Goal: Answer question/provide support: Answer question/provide support

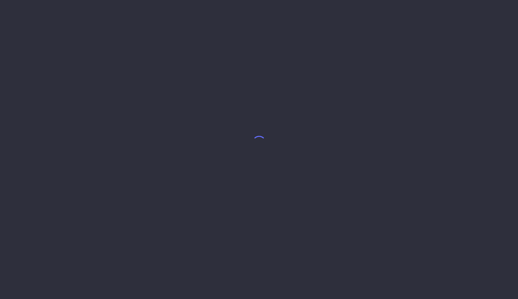
select select "7"
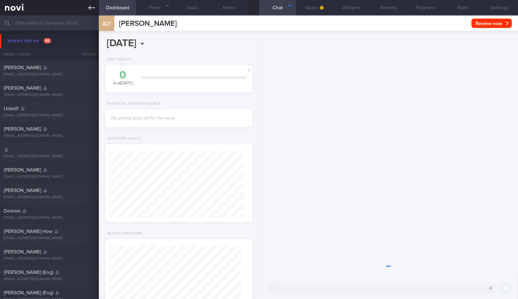
scroll to position [65, 131]
click at [93, 7] on icon at bounding box center [91, 8] width 7 height 4
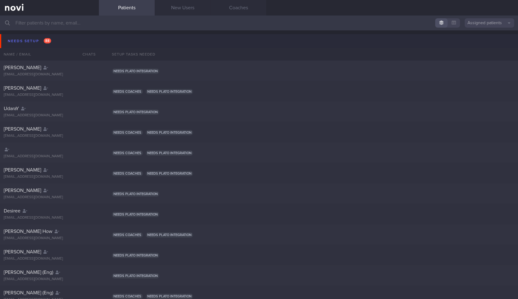
click at [66, 42] on button "Needs setup 88" at bounding box center [260, 41] width 520 height 14
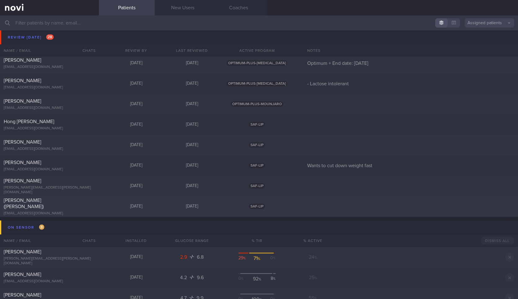
scroll to position [434, 0]
click at [83, 204] on div "[PERSON_NAME] ([PERSON_NAME])" at bounding box center [49, 203] width 90 height 12
select select "7"
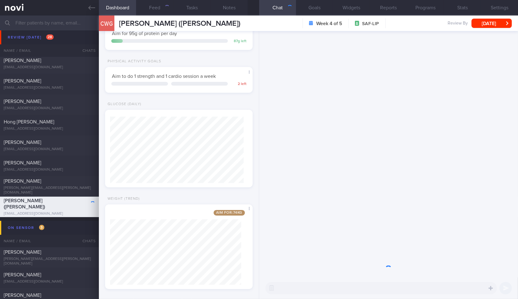
scroll to position [89, 0]
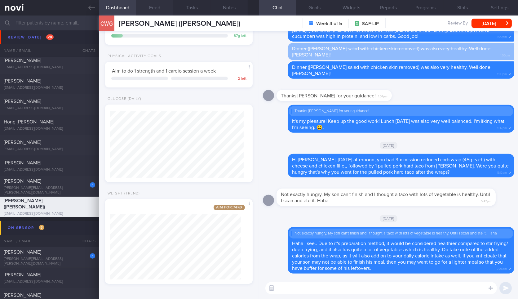
click at [154, 6] on button "Feed" at bounding box center [154, 7] width 37 height 15
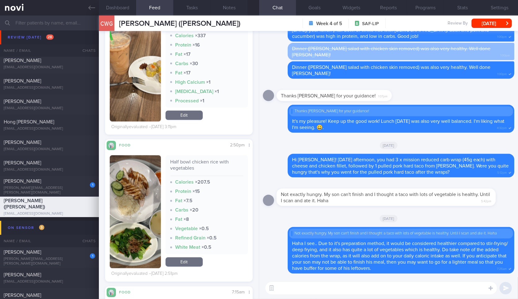
scroll to position [2386, 0]
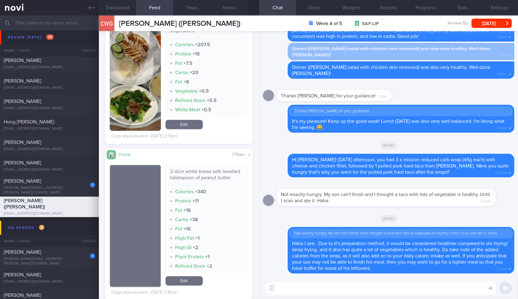
click at [309, 291] on textarea at bounding box center [380, 288] width 231 height 12
click at [397, 290] on textarea "Let's go through some of your meals that you have" at bounding box center [380, 288] width 231 height 12
type textarea "Let's go through some of your meals that you had over the weekend."
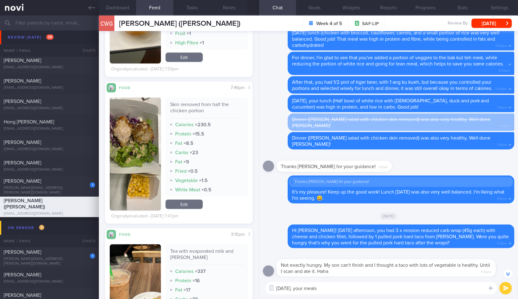
scroll to position [1936, 0]
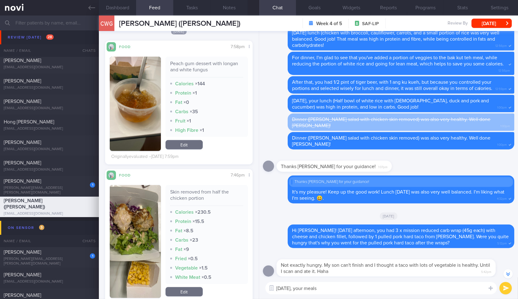
click at [425, 283] on textarea "[DATE], your meals" at bounding box center [380, 288] width 231 height 12
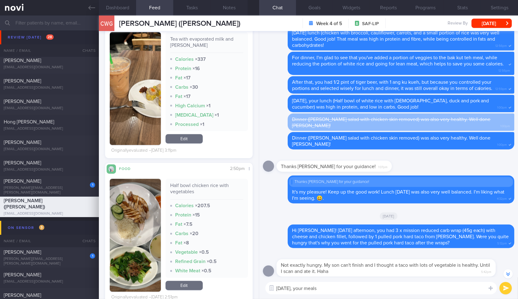
scroll to position [2232, 0]
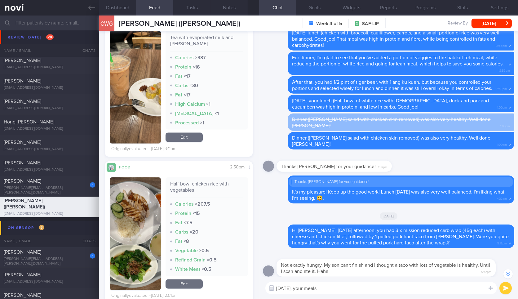
click at [346, 296] on div "[DATE], your meals [DATE], your meals ​ [DATE], your meals ​" at bounding box center [388, 288] width 259 height 22
click at [348, 291] on textarea "[DATE], your meals" at bounding box center [380, 288] width 231 height 12
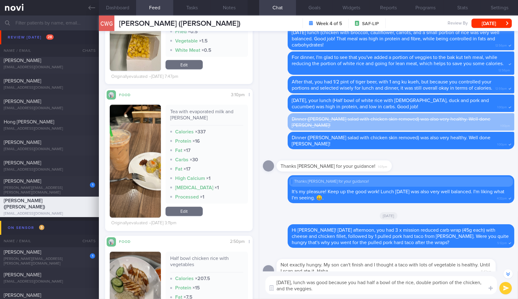
scroll to position [2157, 0]
click at [139, 142] on button "button" at bounding box center [135, 161] width 51 height 113
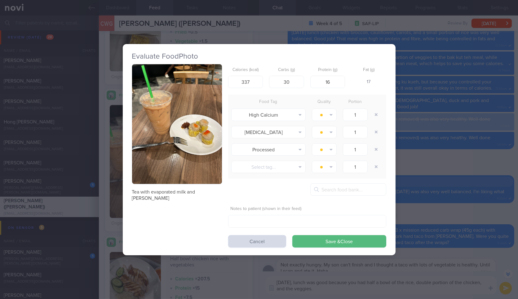
click at [434, 196] on div "Evaluate Food Photo Tea with evaporated milk and [PERSON_NAME] Calories (kcal) …" at bounding box center [259, 149] width 518 height 299
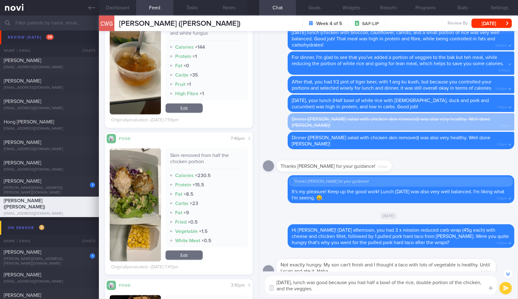
scroll to position [1972, 0]
click at [134, 173] on button "button" at bounding box center [135, 205] width 51 height 113
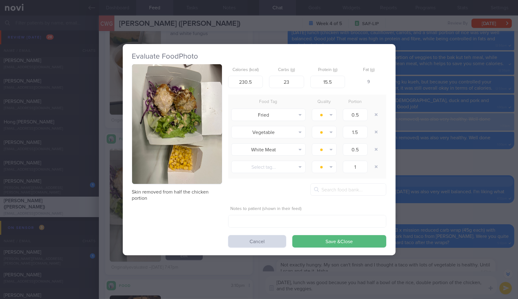
click at [193, 139] on button "button" at bounding box center [177, 124] width 90 height 120
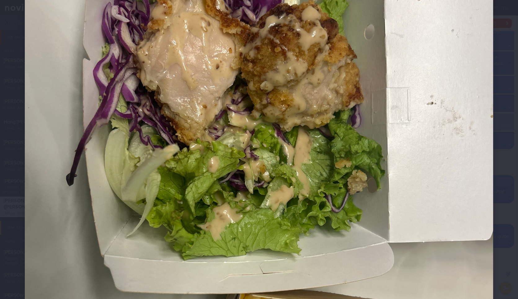
scroll to position [121, 0]
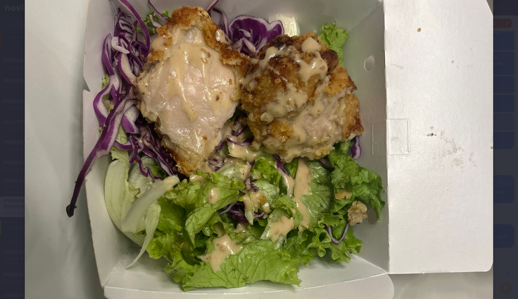
click at [499, 208] on div at bounding box center [259, 216] width 518 height 674
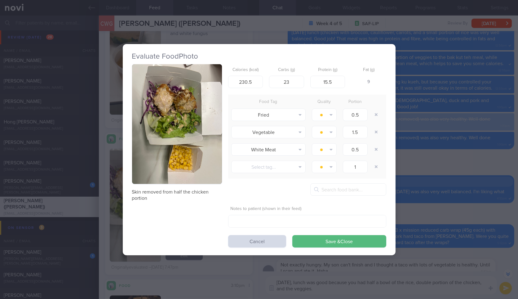
click at [499, 208] on div "Evaluate Food Photo Skin removed from half the chicken portion Calories (kcal) …" at bounding box center [259, 149] width 518 height 299
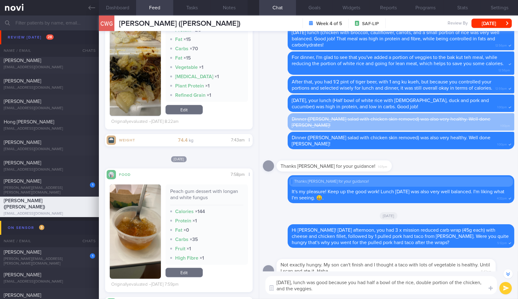
scroll to position [1812, 0]
click at [126, 12] on button "Dashboard" at bounding box center [117, 7] width 37 height 15
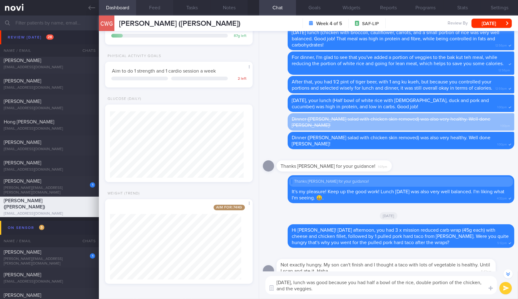
click at [156, 9] on button "Feed" at bounding box center [154, 7] width 37 height 15
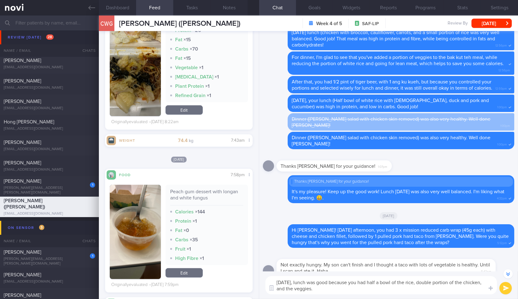
click at [350, 293] on textarea "[DATE], lunch was good because you had half a bowl of the rice, double portion …" at bounding box center [380, 285] width 231 height 18
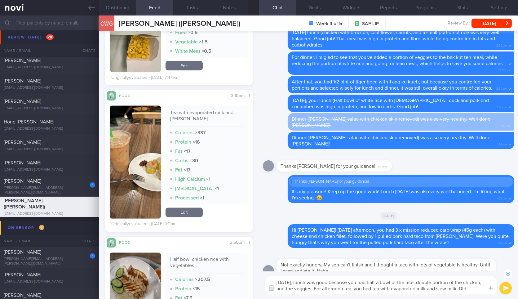
scroll to position [-95, 0]
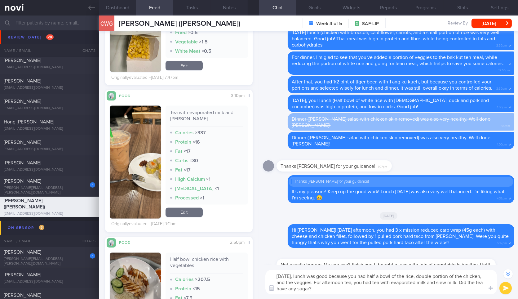
type textarea "[DATE], lunch was good because you had half a bowl of the rice, double portion …"
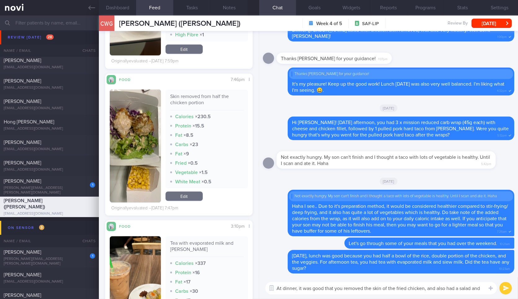
scroll to position [0, 0]
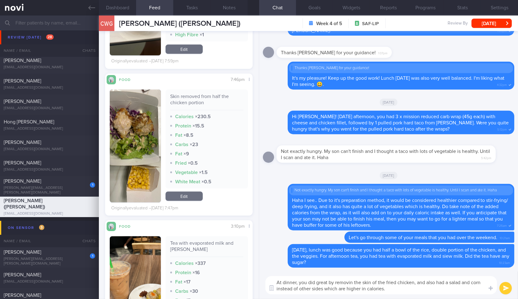
type textarea "At dinner, you did great by removing the skin of the fried chicken, and also ha…"
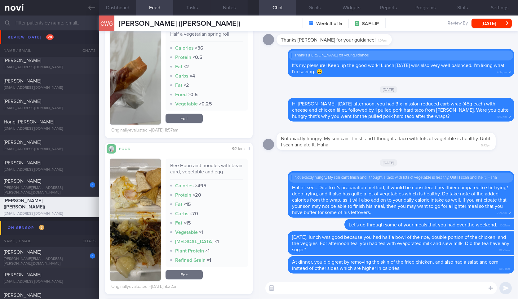
scroll to position [1653, 0]
click at [191, 170] on div "Bee Hoon and noodles with bean curd, vegetable and egg" at bounding box center [206, 170] width 73 height 17
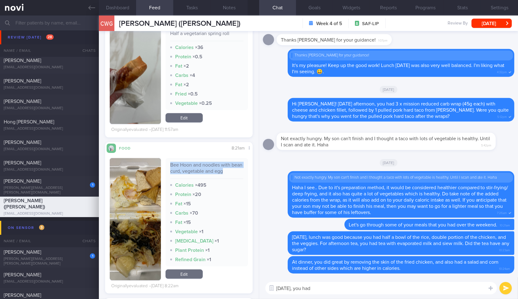
click at [191, 170] on div "Bee Hoon and noodles with bean curd, vegetable and egg" at bounding box center [206, 170] width 73 height 17
copy div "Bee Hoon and noodles with bean curd, vegetable and egg"
paste textarea "Bee Hoon and noodles with bean curd, vegetable and egg"
click at [370, 291] on textarea "[DATE], you had" at bounding box center [380, 288] width 231 height 12
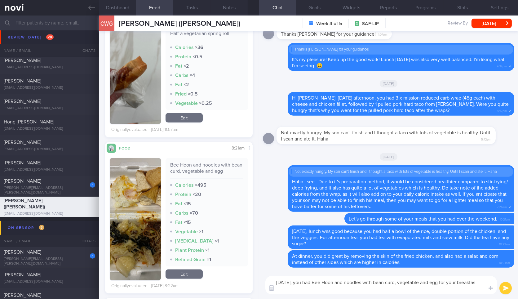
scroll to position [0, 0]
click at [141, 221] on button "button" at bounding box center [135, 219] width 51 height 122
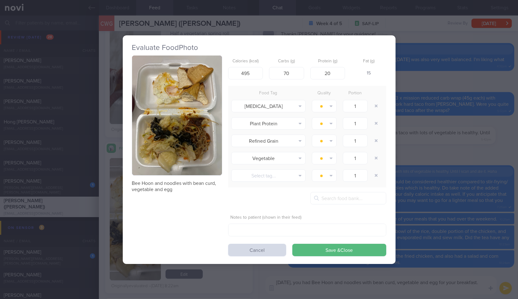
click at [202, 117] on button "button" at bounding box center [177, 115] width 90 height 120
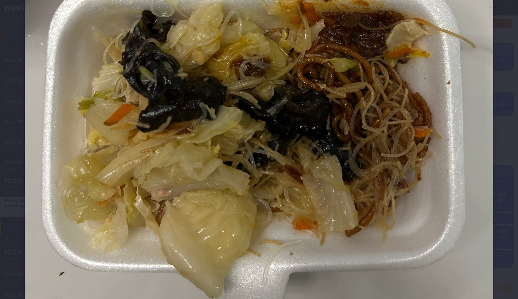
scroll to position [339, 0]
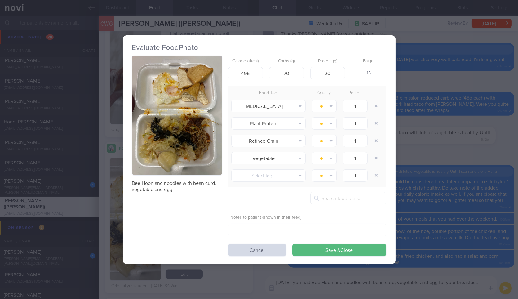
click at [448, 227] on div "Evaluate Food Photo Bee Hoon and noodles with bean curd, vegetable and egg Calo…" at bounding box center [259, 149] width 518 height 299
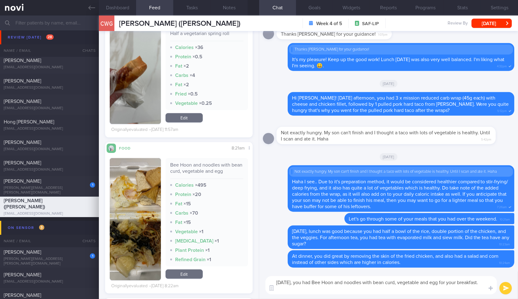
click at [375, 291] on textarea "[DATE], you had Bee Hoon and noodles with bean curd, vegetable and egg for your…" at bounding box center [380, 285] width 231 height 18
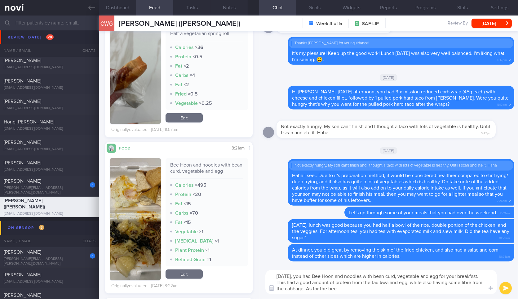
click at [149, 226] on button "button" at bounding box center [135, 219] width 51 height 122
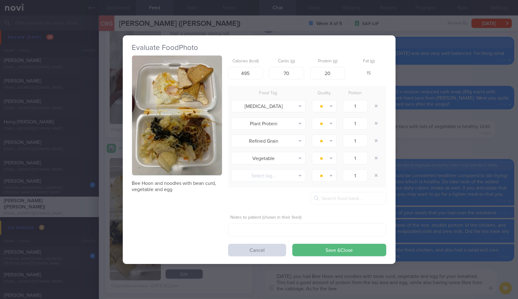
click at [204, 161] on button "button" at bounding box center [177, 115] width 90 height 120
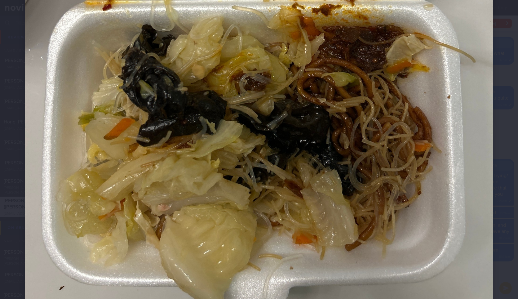
scroll to position [323, 0]
click at [503, 190] on div at bounding box center [259, 14] width 518 height 674
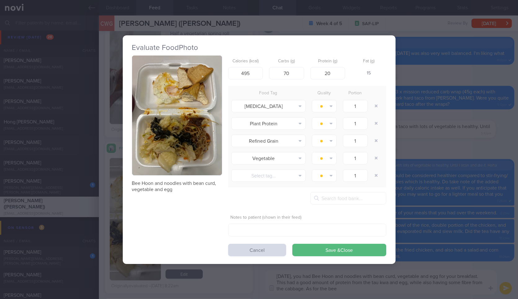
click at [503, 190] on div "Evaluate Food Photo Bee Hoon and noodles with bean curd, vegetable and egg Calo…" at bounding box center [259, 149] width 518 height 299
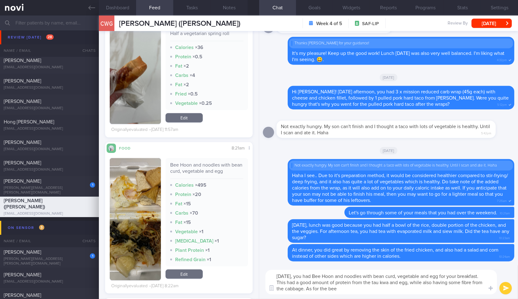
click at [393, 297] on div "[DATE], you had Bee Hoon and noodles with bean curd, vegetable and egg for your…" at bounding box center [388, 282] width 259 height 34
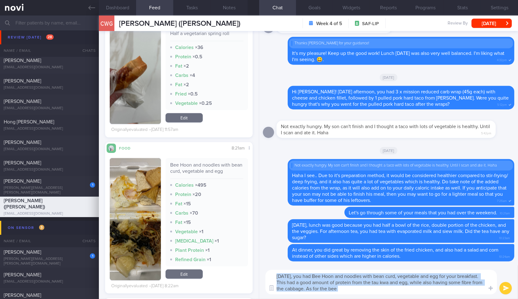
click at [393, 297] on div "[DATE], you had Bee Hoon and noodles with bean curd, vegetable and egg for your…" at bounding box center [388, 282] width 259 height 34
click at [403, 295] on div "[DATE], you had Bee Hoon and noodles with bean curd, vegetable and egg for your…" at bounding box center [388, 282] width 259 height 34
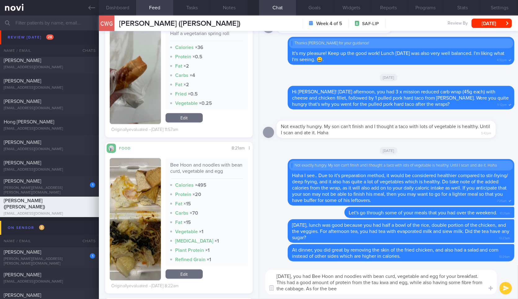
click at [405, 293] on textarea "[DATE], you had Bee Hoon and noodles with bean curd, vegetable and egg for your…" at bounding box center [380, 282] width 231 height 24
type textarea "[DATE], you had Bee Hoon and noodles with bean curd, vegetable and egg for your…"
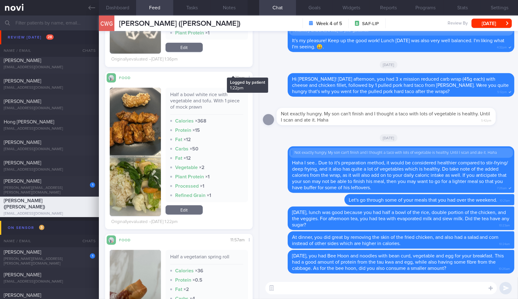
scroll to position [1446, 0]
click at [185, 91] on div "Half a bowl white rice with vegetable and tofu. With 1 piece of mock prawn" at bounding box center [206, 102] width 73 height 23
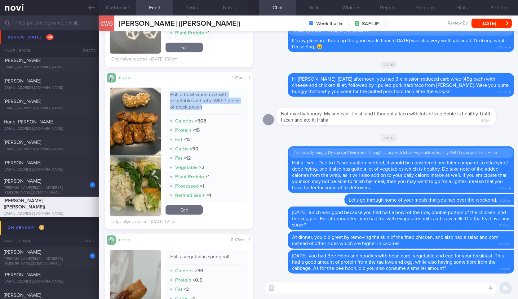
click at [185, 91] on div "Half a bowl white rice with vegetable and tofu. With 1 piece of mock prawn" at bounding box center [206, 102] width 73 height 23
copy div "Half a bowl white rice with vegetable and tofu. With 1 piece of mock prawn"
click at [185, 91] on div "Half a bowl white rice with vegetable and tofu. With 1 piece of mock prawn" at bounding box center [206, 102] width 73 height 23
click at [347, 289] on textarea at bounding box center [380, 288] width 231 height 12
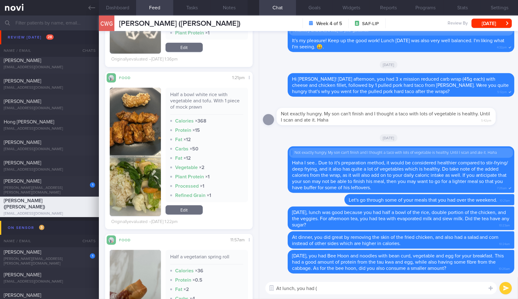
paste textarea "Half a bowl white rice with vegetable and tofu. With 1 piece of mock prawn"
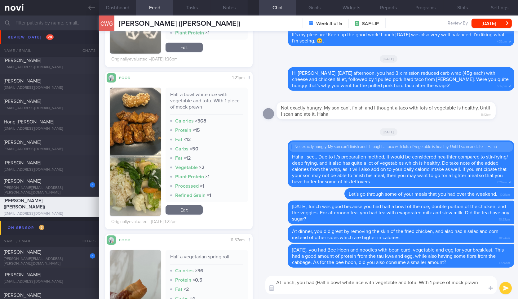
scroll to position [0, 0]
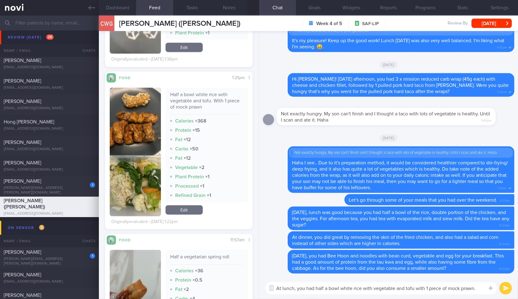
click at [146, 111] on img "button" at bounding box center [135, 152] width 51 height 128
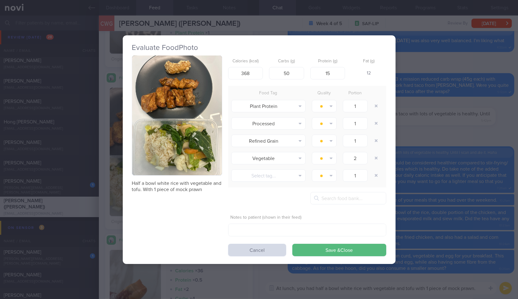
click at [193, 141] on button "button" at bounding box center [177, 115] width 90 height 120
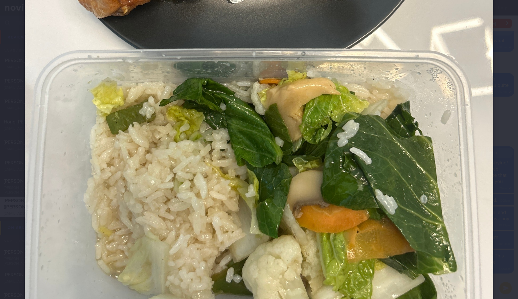
scroll to position [306, 0]
click at [485, 184] on img at bounding box center [259, 31] width 468 height 624
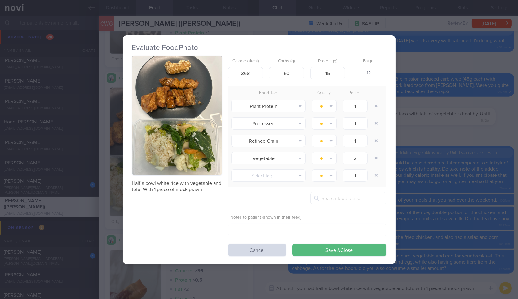
click at [464, 190] on div "Evaluate Food Photo Half a bowl white rice with vegetable and tofu. With 1 piec…" at bounding box center [259, 149] width 518 height 299
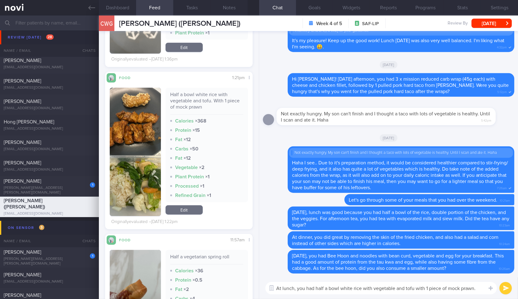
click at [479, 288] on textarea "At lunch, you had half a bowl white rice with vegetable and tofu with 1 piece o…" at bounding box center [380, 288] width 231 height 12
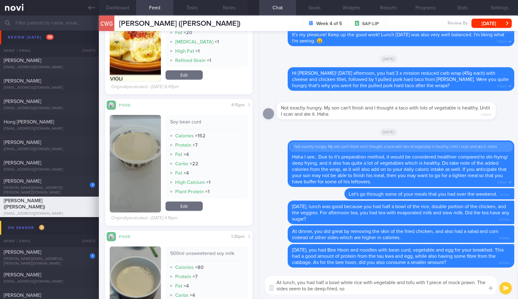
scroll to position [1162, 0]
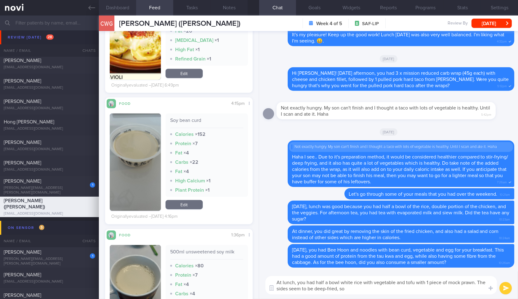
type textarea "At lunch, you had half a bowl white rice with vegetable and tofu with 1 piece o…"
click at [117, 8] on button "Dashboard" at bounding box center [117, 7] width 37 height 15
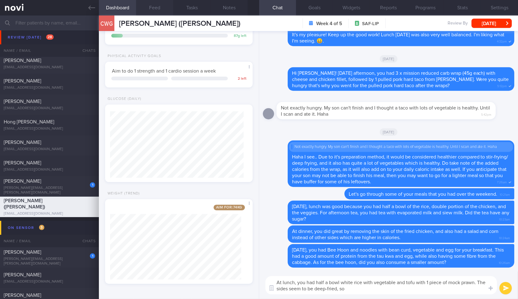
click at [150, 12] on button "Feed" at bounding box center [154, 7] width 37 height 15
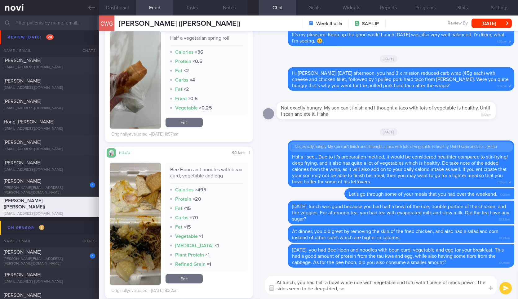
scroll to position [1649, 0]
click at [366, 287] on textarea "At lunch, you had half a bowl white rice with vegetable and tofu with 1 piece o…" at bounding box center [380, 285] width 231 height 18
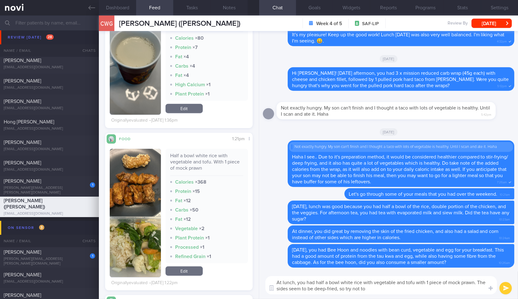
scroll to position [1386, 0]
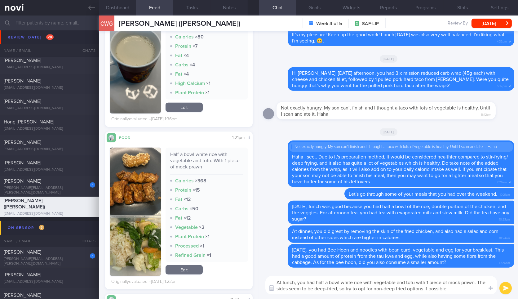
type textarea "At lunch, you had half a bowl white rice with vegetable and tofu with 1 piece o…"
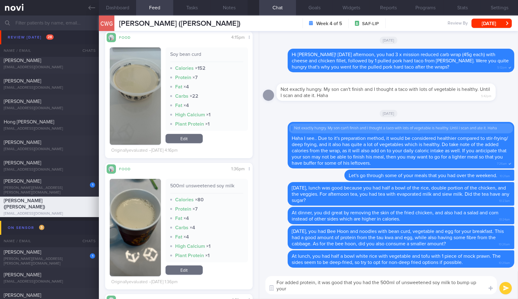
scroll to position [0, 0]
type textarea "For added protein, it was good that you had the 500ml of unsweetened soy milk t…"
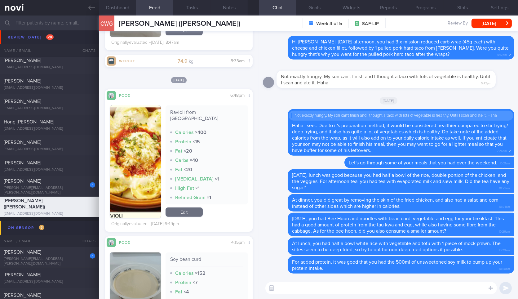
scroll to position [1029, 0]
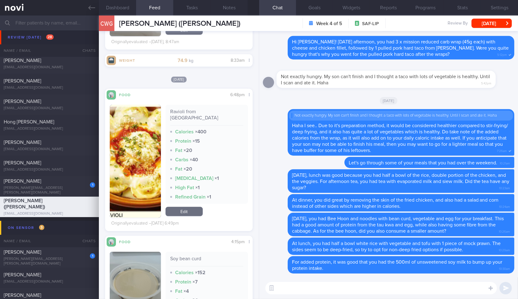
click at [177, 110] on div "Ravioli from [GEOGRAPHIC_DATA]" at bounding box center [206, 116] width 73 height 17
copy div "Ravioli"
click at [177, 110] on div "Ravioli from [GEOGRAPHIC_DATA]" at bounding box center [206, 116] width 73 height 17
click at [324, 292] on textarea at bounding box center [380, 288] width 231 height 12
click at [300, 284] on textarea at bounding box center [380, 288] width 231 height 12
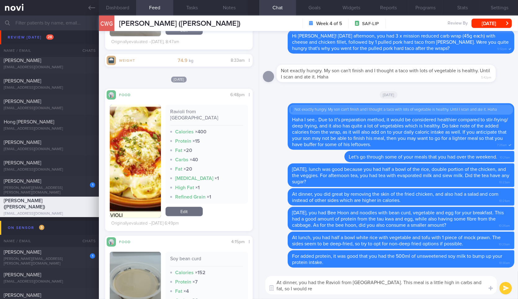
scroll to position [0, 0]
paste textarea "Pepper chicken, Lime garlic chicken, grilled salmon with as little of the cream…"
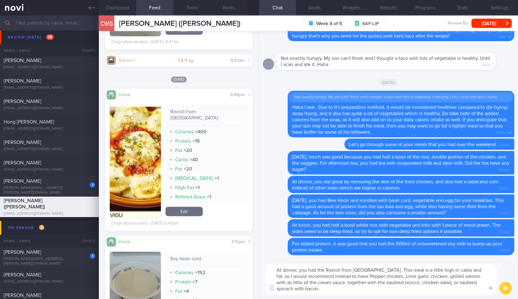
click at [337, 273] on textarea "At dinner, you had the Ravioli from [GEOGRAPHIC_DATA]. This meal is a little hi…" at bounding box center [380, 278] width 231 height 31
type textarea "At dinner, you had the Ravioli from [GEOGRAPHIC_DATA]. This meal is a little hi…"
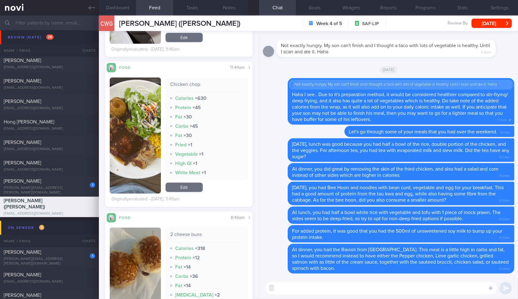
scroll to position [809, 0]
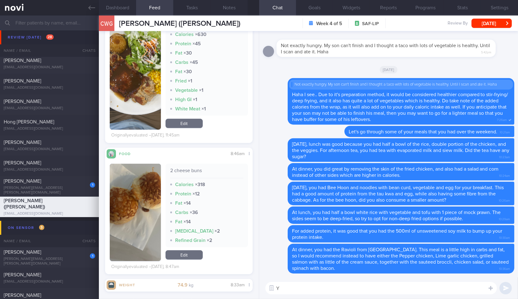
click at [312, 292] on textarea "Y" at bounding box center [380, 288] width 231 height 12
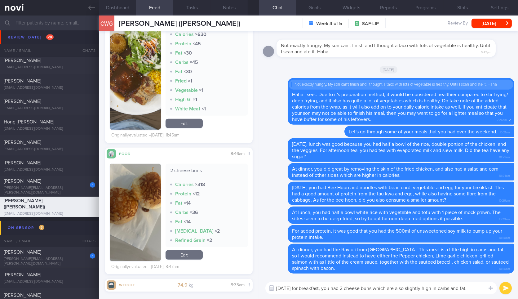
click at [132, 183] on button "button" at bounding box center [135, 212] width 51 height 97
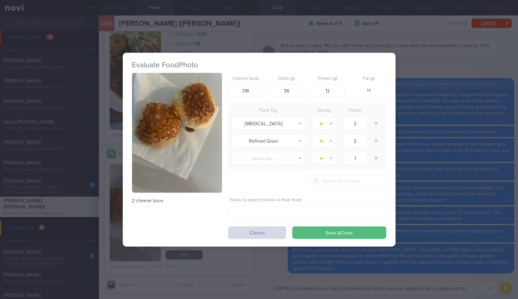
click at [196, 122] on button "button" at bounding box center [177, 133] width 90 height 120
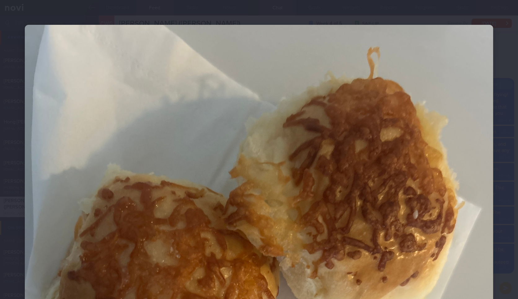
scroll to position [143, 0]
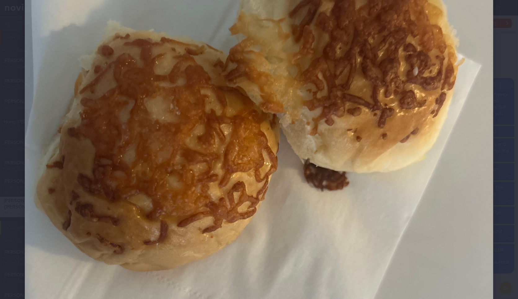
click at [493, 180] on div at bounding box center [259, 194] width 518 height 674
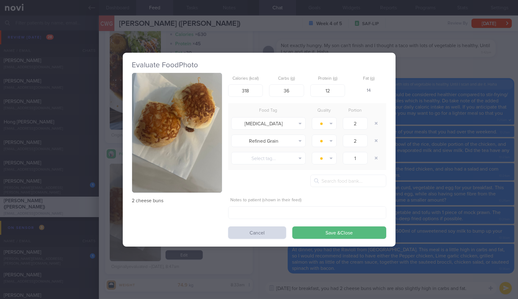
click at [493, 180] on div "Evaluate Food Photo 2 cheese buns Calories (kcal) 318 Carbs (g) 36 Protein (g) …" at bounding box center [259, 149] width 518 height 299
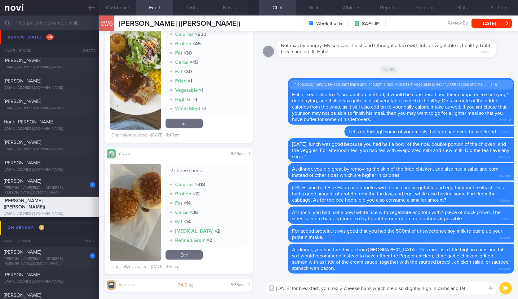
click at [126, 200] on button "button" at bounding box center [135, 212] width 51 height 97
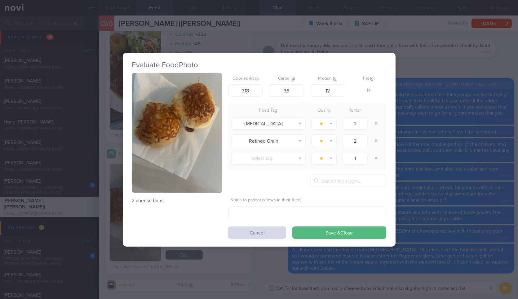
click at [158, 165] on button "button" at bounding box center [177, 133] width 90 height 120
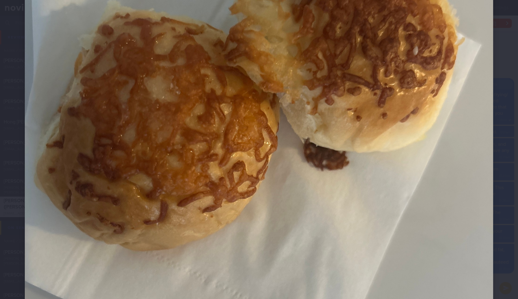
scroll to position [165, 0]
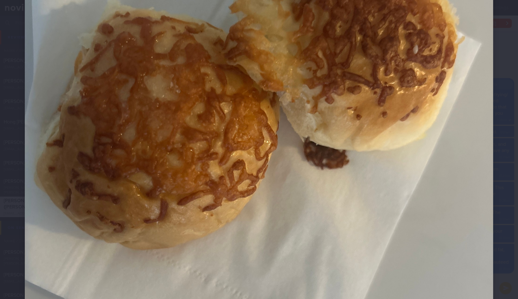
click at [496, 135] on div at bounding box center [259, 172] width 518 height 674
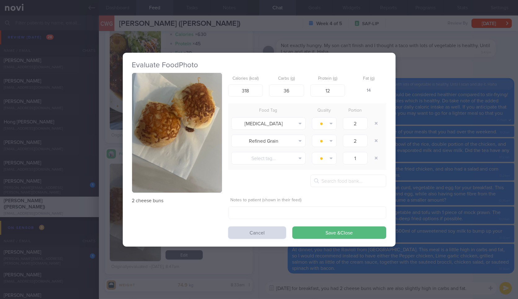
click at [496, 135] on div "Evaluate Food Photo 2 cheese buns Calories (kcal) 318 Carbs (g) 36 Protein (g) …" at bounding box center [259, 149] width 518 height 299
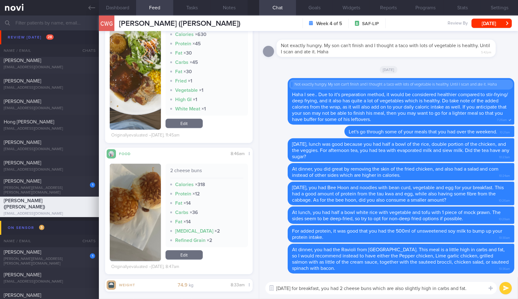
click at [480, 287] on textarea "[DATE] for breakfast, you had 2 cheese buns which are also slightly high in car…" at bounding box center [380, 288] width 231 height 12
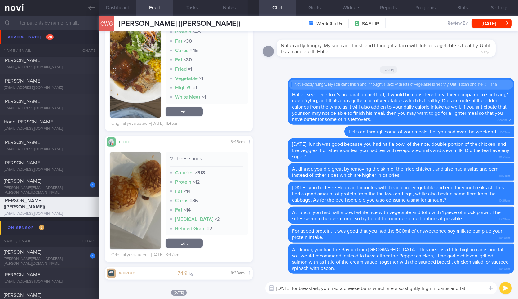
scroll to position [821, 0]
click at [479, 287] on textarea "[DATE] for breakfast, you had 2 cheese buns which are also slightly high in car…" at bounding box center [380, 288] width 231 height 12
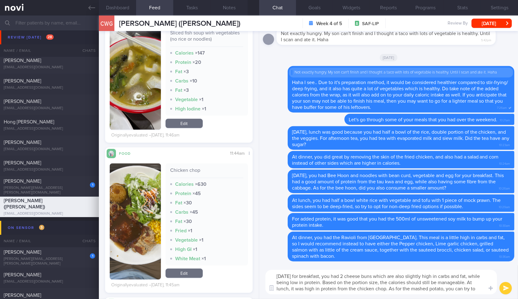
scroll to position [0, 0]
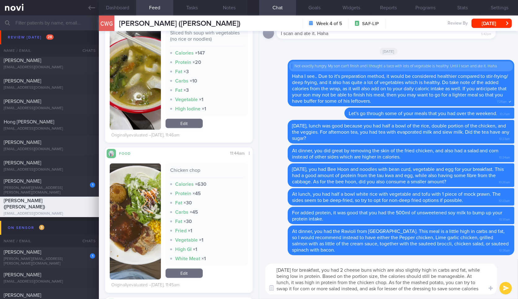
type textarea "[DATE] for breakfast, you had 2 cheese buns which are also slightly high in car…"
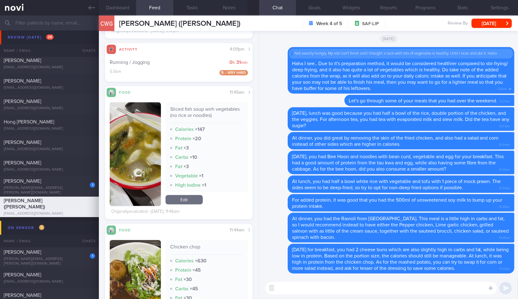
scroll to position [593, 0]
click at [325, 288] on textarea at bounding box center [380, 288] width 231 height 12
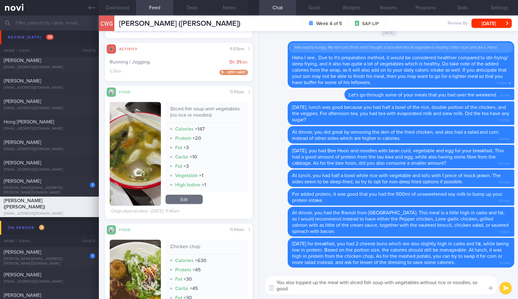
scroll to position [0, 0]
type textarea "You also topped up the meal with sliced fish soup with vegetables without rice …"
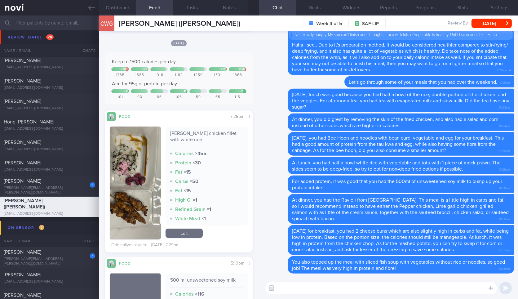
scroll to position [252, 0]
click at [170, 137] on div "[PERSON_NAME] chicken fillet with white rice" at bounding box center [206, 138] width 73 height 17
copy div "[PERSON_NAME] chicken fillet with white rice"
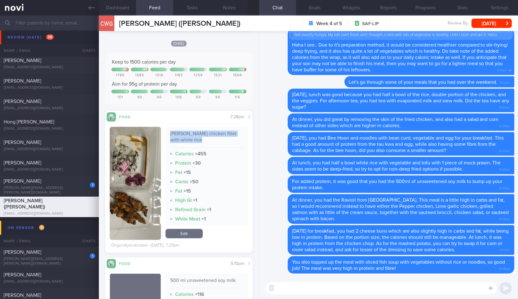
click at [132, 144] on img "button" at bounding box center [135, 183] width 51 height 113
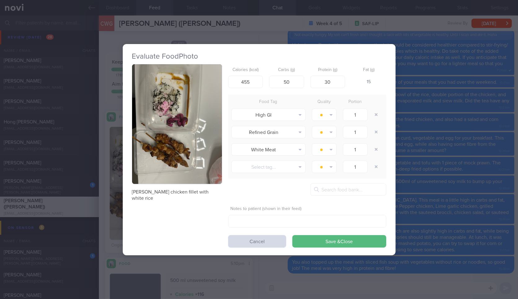
click at [205, 151] on button "button" at bounding box center [177, 124] width 90 height 120
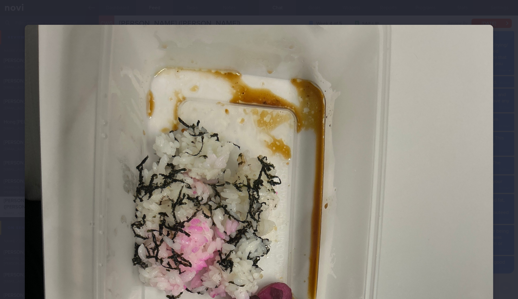
scroll to position [157, 0]
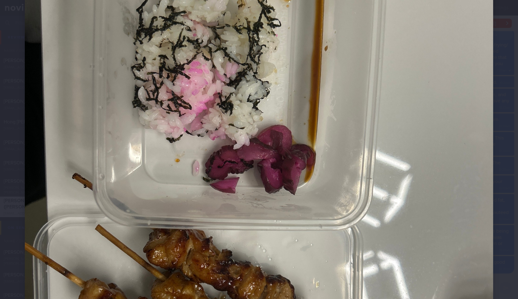
click at [493, 138] on div at bounding box center [259, 180] width 518 height 674
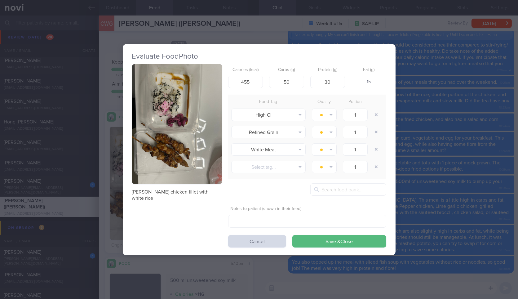
click at [493, 138] on div "Evaluate Food Photo [PERSON_NAME] chicken fillet with white rice Calories (kcal…" at bounding box center [259, 149] width 518 height 299
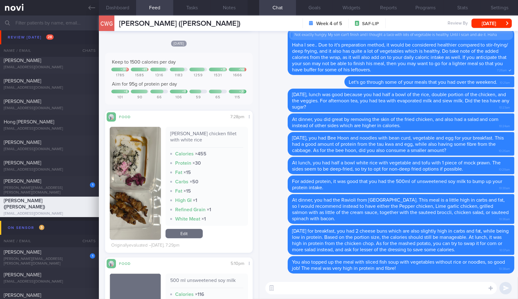
click at [369, 281] on div "​ ​" at bounding box center [388, 288] width 259 height 22
click at [369, 286] on textarea "F" at bounding box center [380, 288] width 231 height 12
paste textarea "[PERSON_NAME] chicken fillet with white rice"
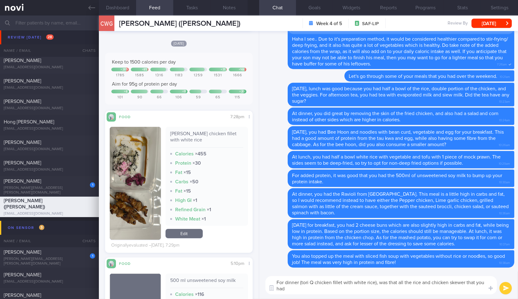
type textarea "For dinner (tori Q chicken fillet with white rice), was that all the rice and c…"
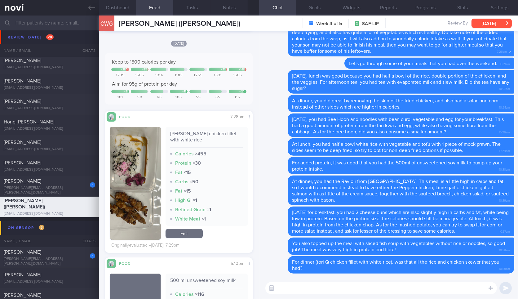
click at [485, 23] on button "[DATE]" at bounding box center [491, 23] width 40 height 9
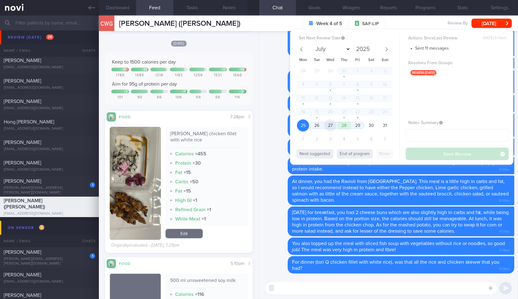
click at [330, 124] on span "27" at bounding box center [330, 125] width 12 height 12
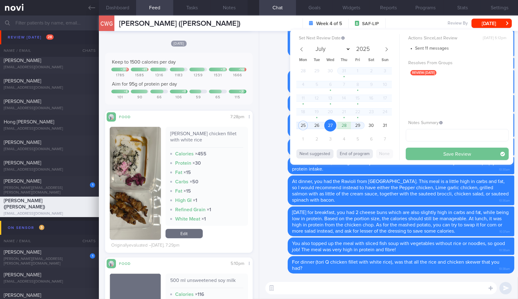
click at [431, 152] on button "Save Review" at bounding box center [457, 154] width 103 height 12
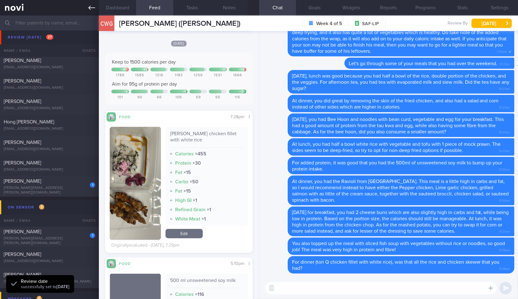
click at [87, 11] on link at bounding box center [49, 7] width 99 height 15
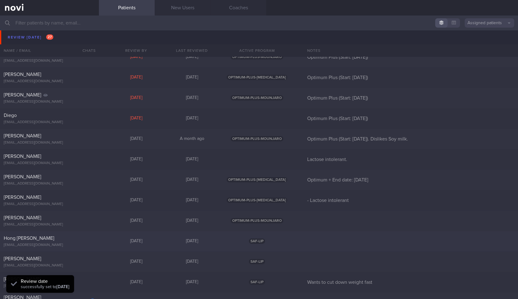
scroll to position [317, 0]
click at [84, 239] on div "Hong [PERSON_NAME]" at bounding box center [49, 238] width 90 height 6
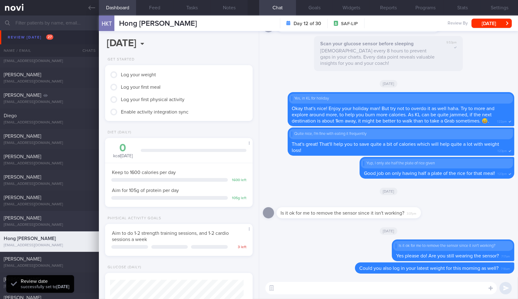
scroll to position [168, 0]
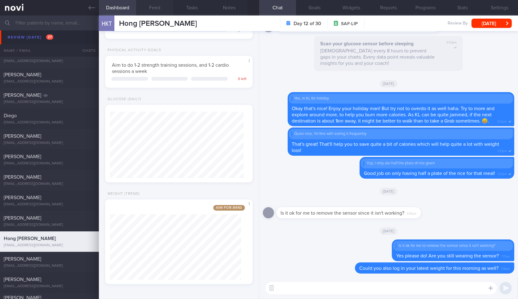
click at [146, 6] on button "Feed" at bounding box center [154, 7] width 37 height 15
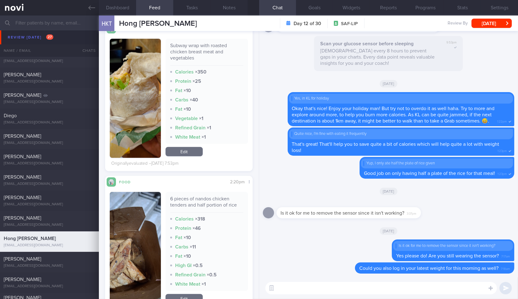
scroll to position [1037, 0]
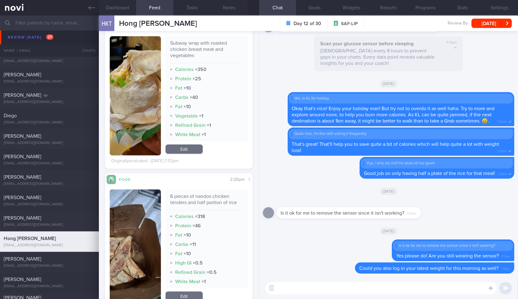
click at [148, 254] on button "button" at bounding box center [135, 245] width 51 height 113
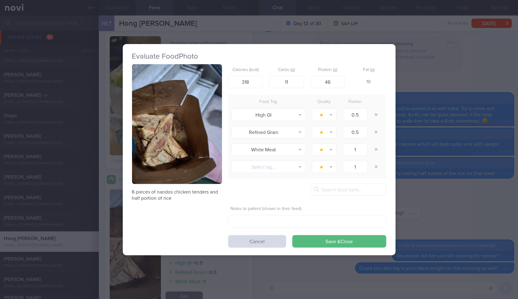
click at [396, 168] on div "Evaluate Food Photo 6 pieces of nandos chicken tenders and half portion of rice…" at bounding box center [259, 149] width 518 height 299
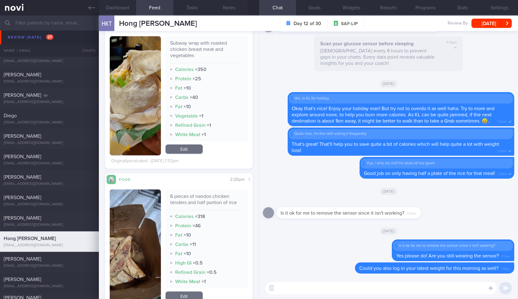
click at [126, 227] on button "button" at bounding box center [135, 245] width 51 height 113
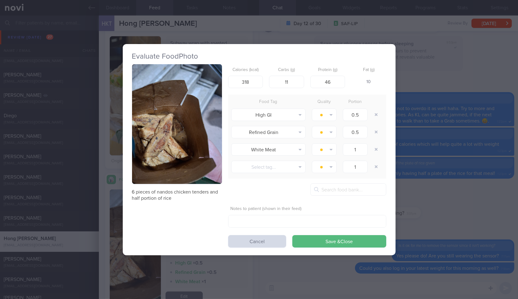
click at [170, 128] on button "button" at bounding box center [177, 124] width 90 height 120
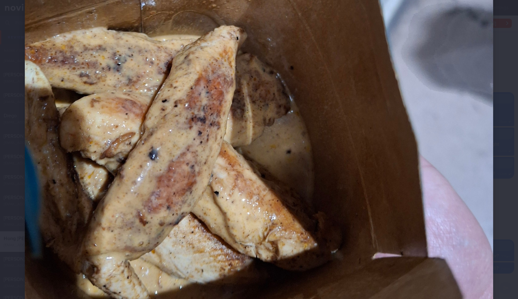
scroll to position [257, 0]
click at [488, 147] on div at bounding box center [259, 80] width 518 height 674
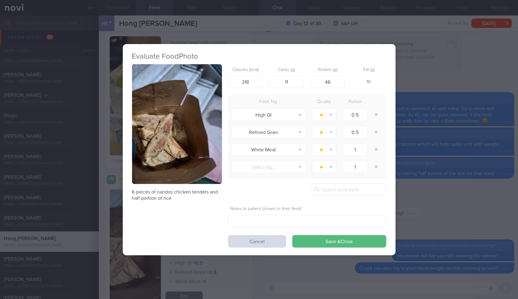
click at [488, 147] on div "Evaluate Food Photo 6 pieces of nandos chicken tenders and half portion of rice…" at bounding box center [259, 149] width 518 height 299
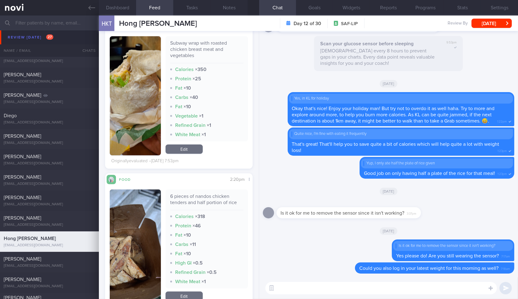
click at [334, 284] on textarea at bounding box center [380, 288] width 231 height 12
click at [303, 283] on textarea at bounding box center [380, 288] width 231 height 12
type textarea "B"
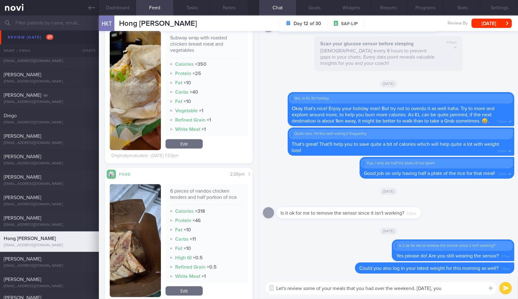
scroll to position [1051, 0]
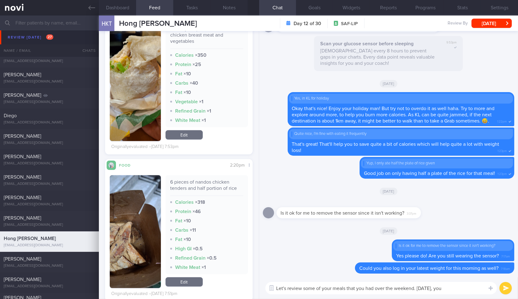
click at [218, 185] on div "6 pieces of nandos chicken tenders and half portion of rice" at bounding box center [206, 187] width 73 height 17
copy div "6 pieces of nandos chicken tenders and half portion of rice"
click at [218, 185] on div "6 pieces of nandos chicken tenders and half portion of rice" at bounding box center [206, 187] width 73 height 17
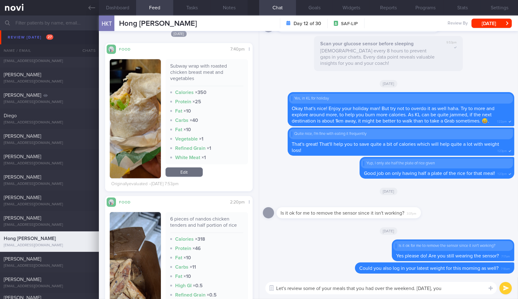
scroll to position [89, 136]
click at [465, 293] on textarea "Let's review some of your meals that you had over the weekend. [DATE], you" at bounding box center [380, 288] width 231 height 12
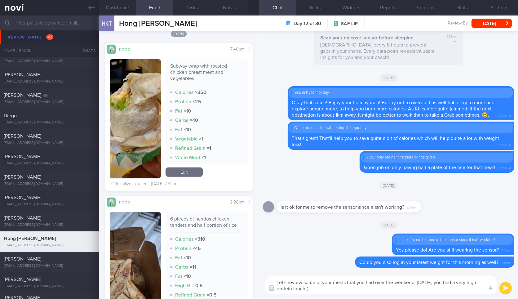
paste textarea "6 pieces of nandos chicken tenders and half portion of rice"
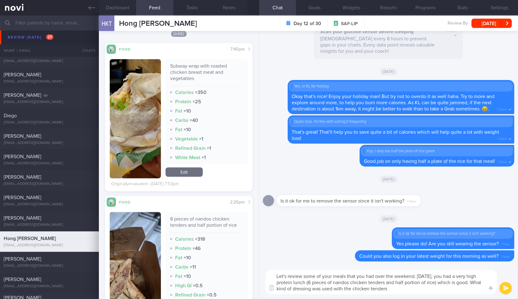
type textarea "Let's review some of your meals that you had over the weekend. [DATE], you had …"
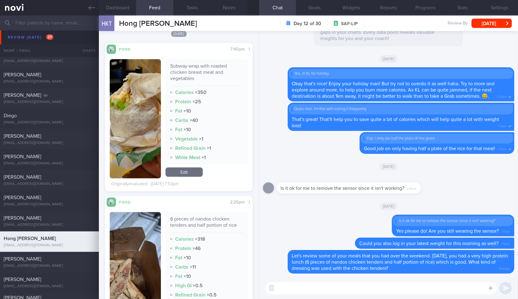
click at [191, 64] on div "Subway wrap with roasted chicken breast meat and vegetables" at bounding box center [206, 74] width 73 height 23
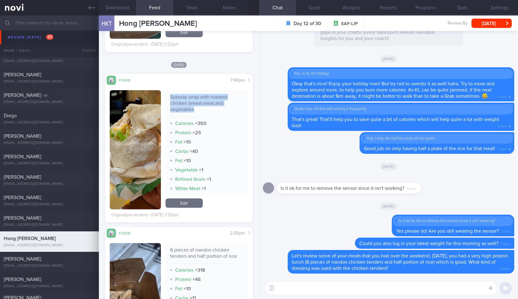
scroll to position [982, 0]
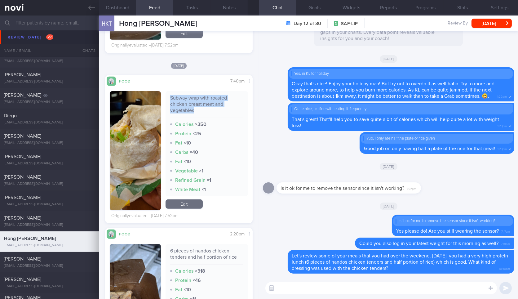
copy div "Subway wrap with roasted chicken breast meat and vegetables"
click at [291, 286] on textarea at bounding box center [380, 288] width 231 height 12
paste textarea "Subway wrap with roasted chicken breast meat and vegetables"
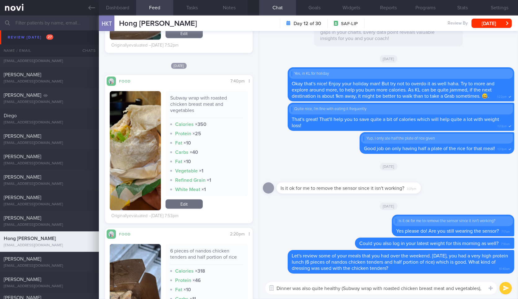
scroll to position [0, 0]
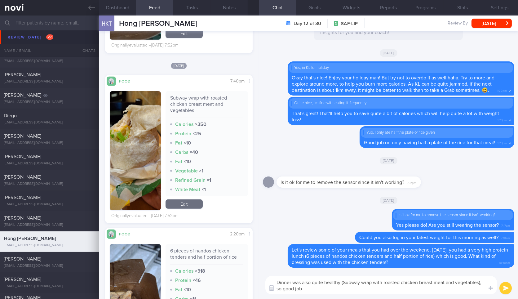
type textarea "Dinner was also quite healthy (Subway wrap with roasted chicken breast meat and…"
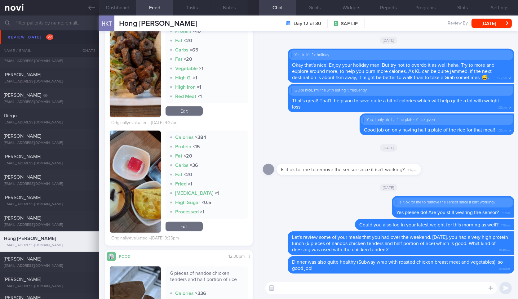
scroll to position [649, 0]
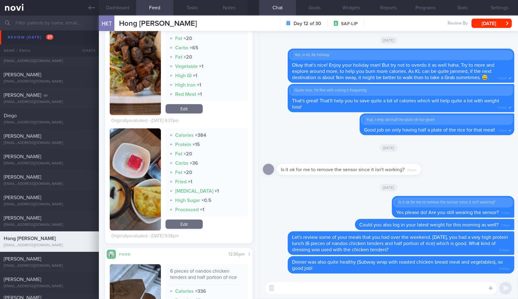
click at [326, 289] on textarea at bounding box center [380, 288] width 231 height 12
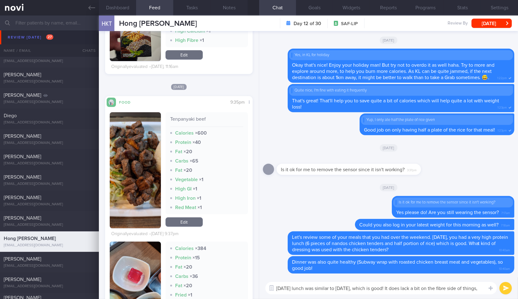
scroll to position [0, 0]
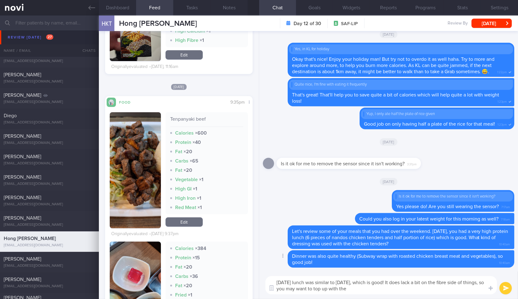
paste textarea "Roasted Broccoli with PERi-crackle"
type textarea "[DATE] lunch was similar to [DATE], which is good! It does lack a bit on the fi…"
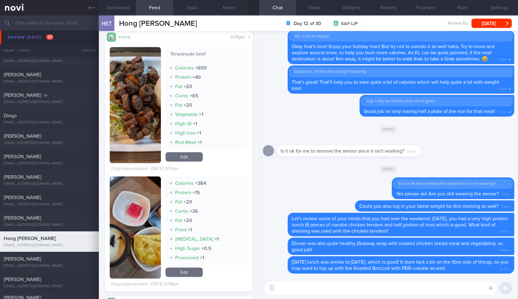
scroll to position [591, 0]
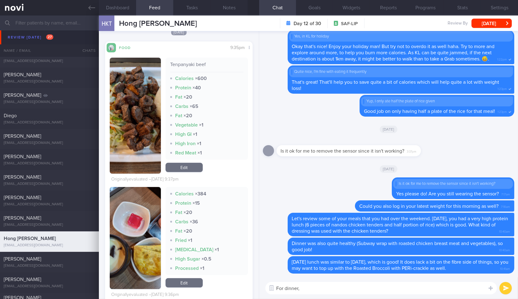
click at [144, 219] on button "button" at bounding box center [135, 238] width 51 height 102
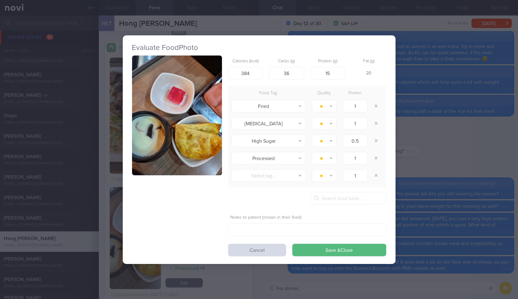
click at [190, 105] on button "button" at bounding box center [177, 115] width 90 height 120
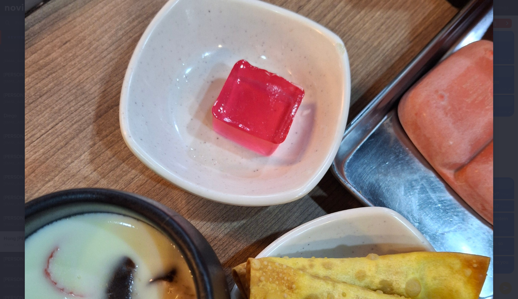
scroll to position [126, 0]
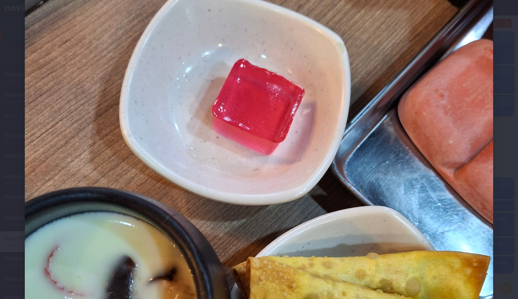
click at [498, 120] on div at bounding box center [259, 211] width 518 height 674
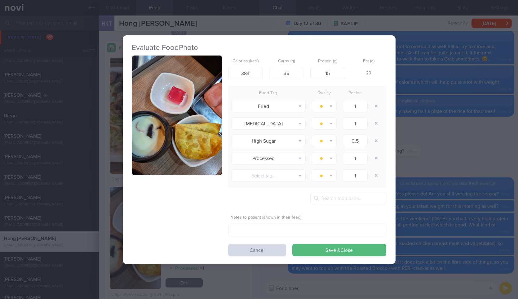
click at [453, 122] on div "Evaluate Food Photo Calories (kcal) 384 Carbs (g) 36 Protein (g) 15 Fat (g) 20 …" at bounding box center [259, 149] width 518 height 299
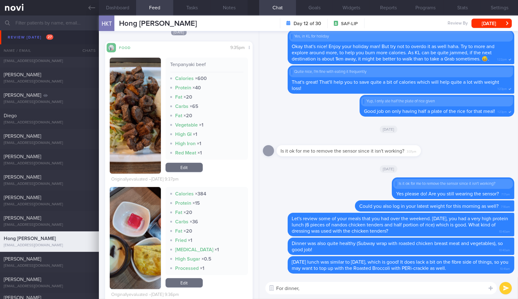
click at [148, 106] on button "button" at bounding box center [135, 116] width 51 height 116
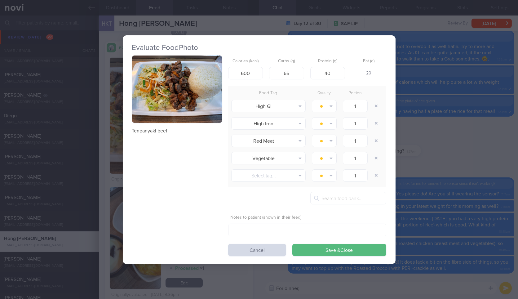
click at [165, 83] on button "button" at bounding box center [177, 89] width 90 height 68
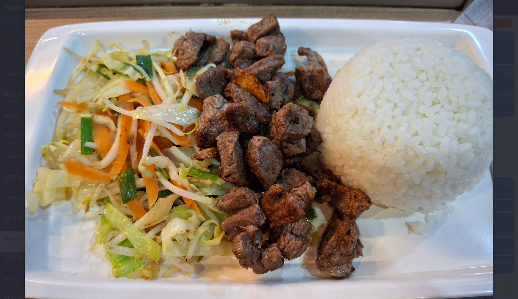
scroll to position [34, 0]
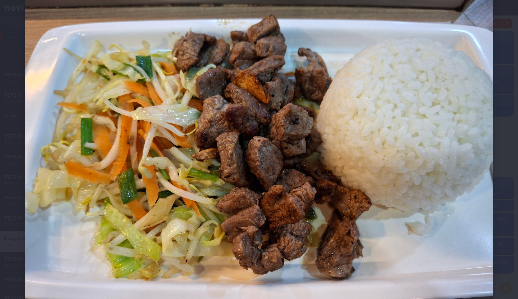
click at [501, 179] on div at bounding box center [259, 166] width 518 height 401
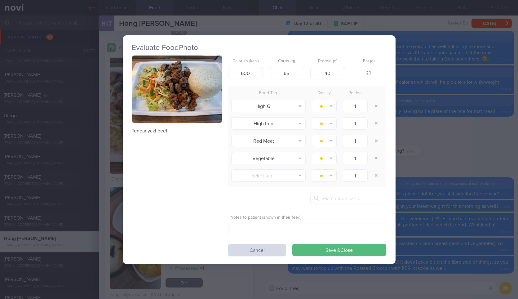
click at [501, 179] on div "Evaluate Food Photo Tenpanyaki beef Calories (kcal) 600 Carbs (g) 65 Protein (g…" at bounding box center [259, 149] width 518 height 299
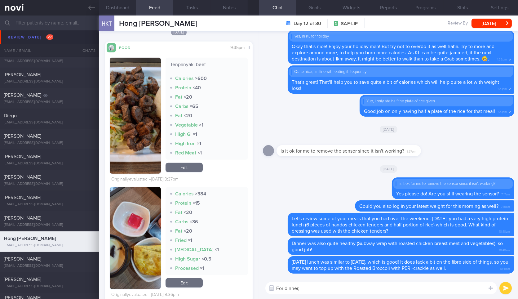
click at [342, 286] on textarea "For dinner," at bounding box center [380, 288] width 231 height 12
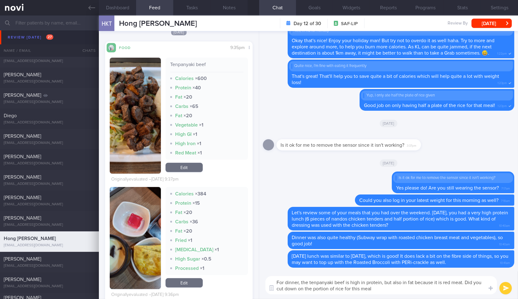
type textarea "For dinner, the tenpanyaki beef is high in protein, but also in fat because it …"
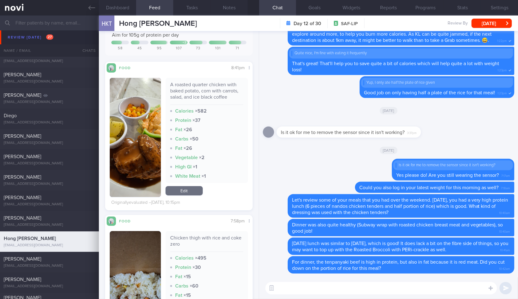
scroll to position [135, 0]
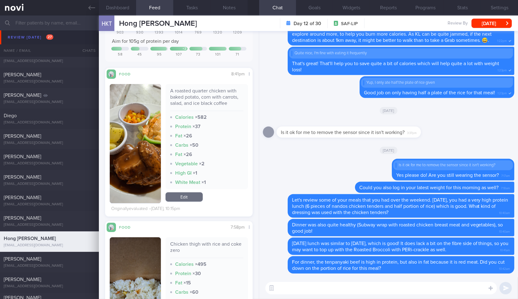
click at [148, 164] on button "button" at bounding box center [135, 143] width 51 height 119
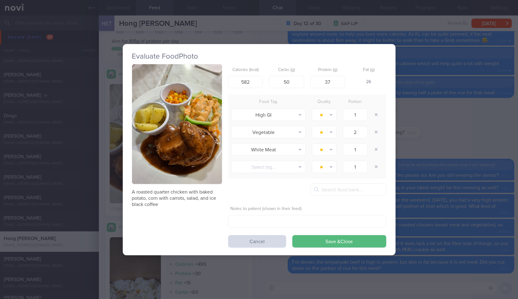
click at [409, 169] on div "Evaluate Food Photo A roasted quarter chicken with baked potato, corn with carr…" at bounding box center [259, 149] width 518 height 299
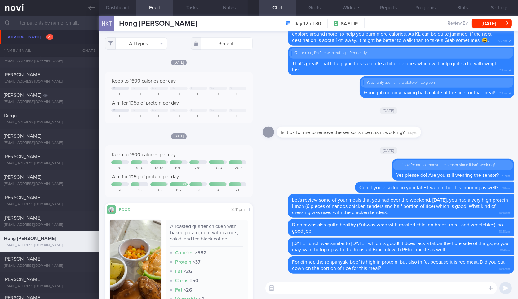
scroll to position [231, 0]
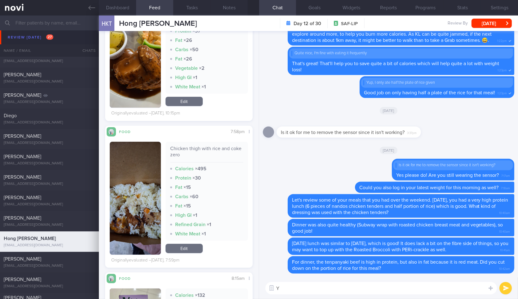
click at [324, 286] on textarea "Y" at bounding box center [380, 288] width 231 height 12
click at [181, 151] on div "Chicken thigh with rice and coke zero" at bounding box center [206, 153] width 73 height 17
copy div "Chicken thigh with rice and coke zero"
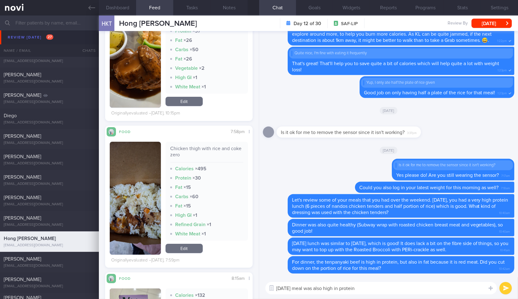
click at [412, 288] on textarea "[DATE] meal was also high in protein" at bounding box center [380, 288] width 231 height 12
paste textarea "Chicken thigh with rice and coke zero"
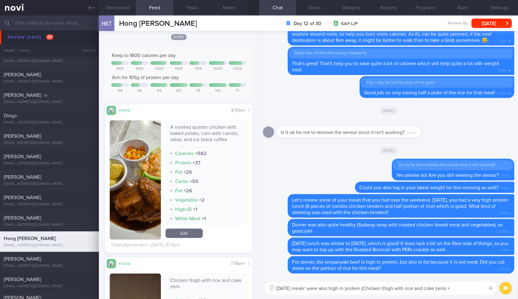
scroll to position [94, 0]
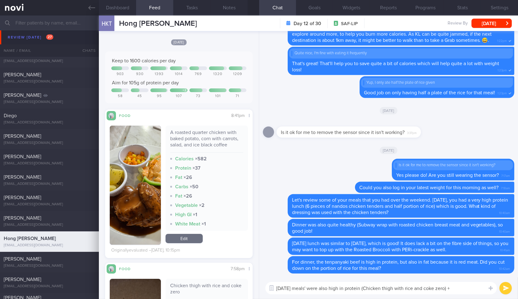
click at [214, 139] on div "A roasted quarter chicken with baked potato, corn with carrots, salad, and ice …" at bounding box center [206, 140] width 73 height 23
copy div "A roasted quarter chicken with baked potato, corn with carrots, salad, and ice …"
click at [214, 139] on div "A roasted quarter chicken with baked potato, corn with carrots, salad, and ice …" at bounding box center [206, 140] width 73 height 23
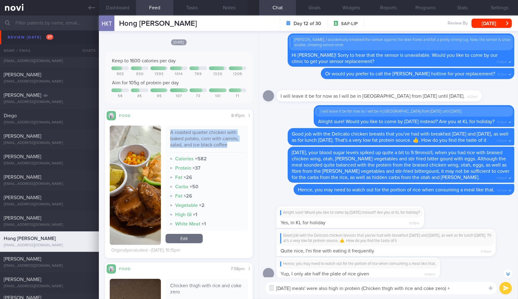
scroll to position [0, 0]
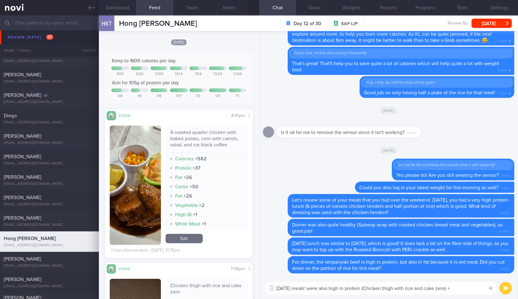
paste textarea "A roasted quarter chicken with baked potato, corn with carrots, salad, and ice …"
click at [474, 290] on textarea "[DATE] meals' were also high in protein (Chicken thigh with rice and coke zero)…" at bounding box center [380, 288] width 231 height 12
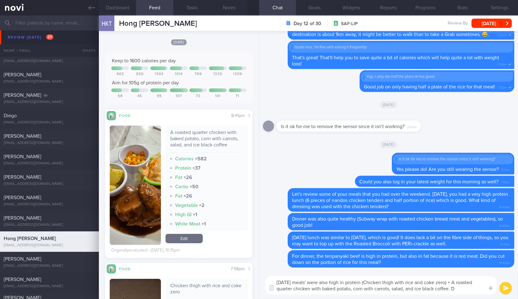
type textarea "[DATE] meals' were also high in protein (Chicken thigh with rice and coke zero)…"
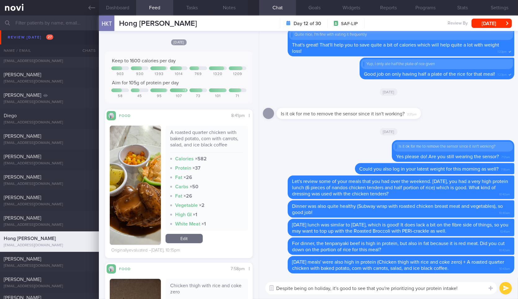
type textarea "Despite being on holiday, it's good to see that you're prioritizing your protei…"
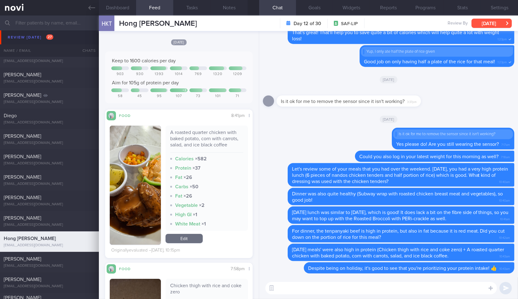
click at [491, 21] on button "[DATE]" at bounding box center [491, 23] width 40 height 9
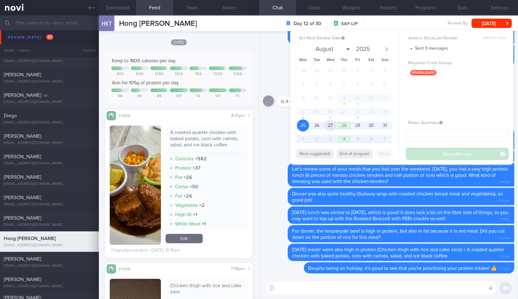
click at [332, 126] on span "27" at bounding box center [330, 125] width 12 height 12
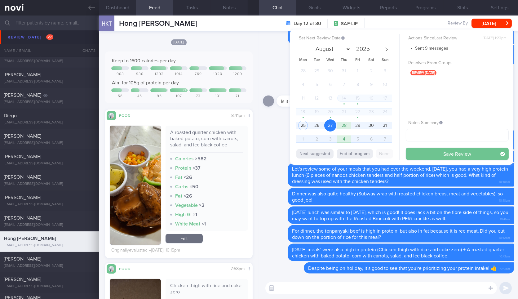
click at [433, 152] on button "Save Review" at bounding box center [457, 154] width 103 height 12
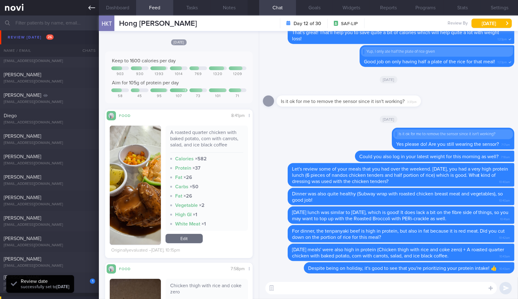
click at [86, 6] on link at bounding box center [49, 7] width 99 height 15
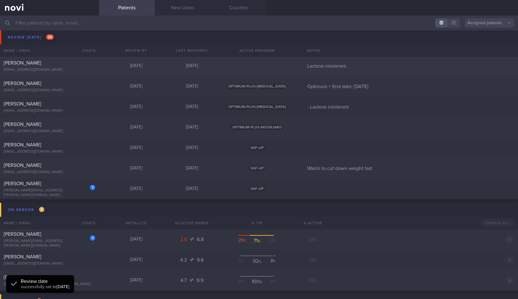
scroll to position [416, 0]
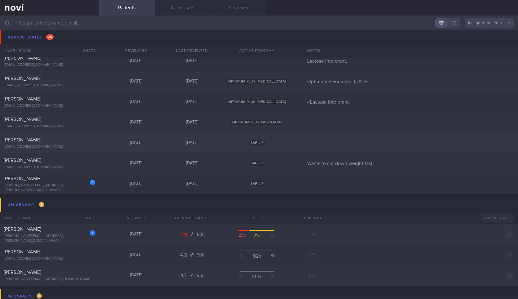
click at [78, 150] on div "[PERSON_NAME] [EMAIL_ADDRESS][DOMAIN_NAME] [DATE] [DATE] SAF-LIP" at bounding box center [259, 143] width 518 height 20
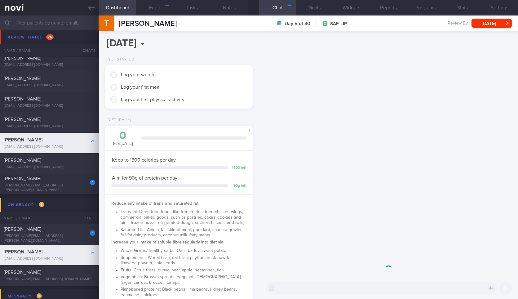
scroll to position [74, 131]
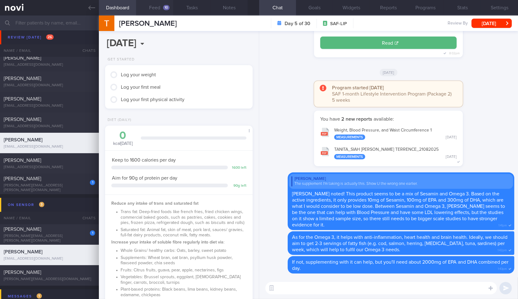
click at [159, 5] on button "Feed 10" at bounding box center [154, 7] width 37 height 15
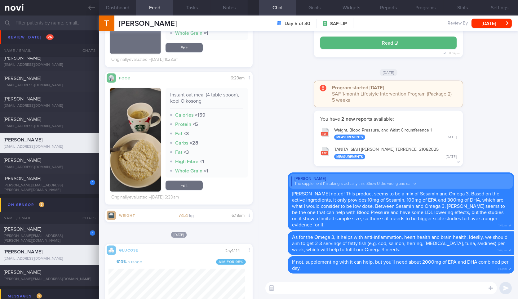
click at [316, 285] on textarea at bounding box center [380, 288] width 231 height 12
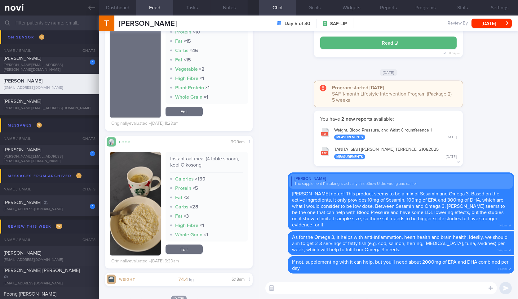
scroll to position [89, 136]
